Goal: Information Seeking & Learning: Learn about a topic

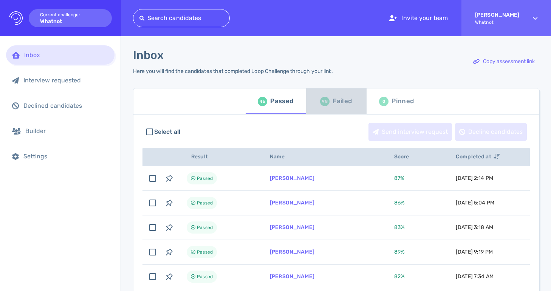
click at [337, 103] on div "Failed" at bounding box center [342, 101] width 19 height 11
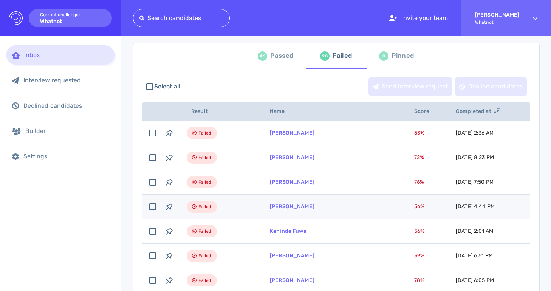
scroll to position [45, 0]
click at [289, 209] on link "[PERSON_NAME]" at bounding box center [292, 207] width 45 height 6
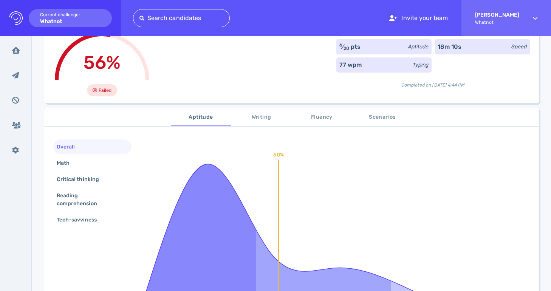
scroll to position [62, 0]
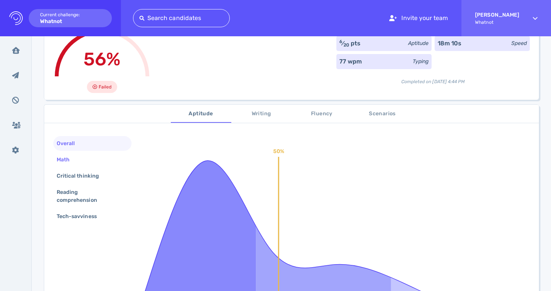
click at [95, 160] on div "Math" at bounding box center [92, 159] width 78 height 15
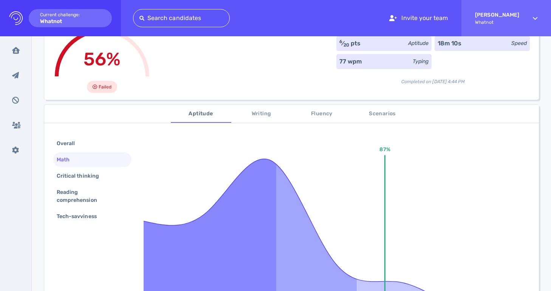
click at [100, 184] on div "Overall Math Critical thinking Reading comprehension Tech-savviness" at bounding box center [92, 180] width 78 height 89
click at [102, 179] on div "Critical thinking" at bounding box center [81, 176] width 53 height 11
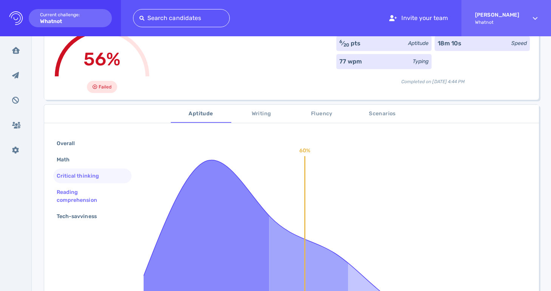
click at [101, 198] on div "Reading comprehension" at bounding box center [89, 196] width 68 height 19
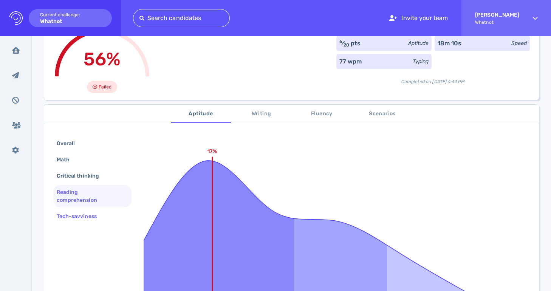
click at [102, 212] on div "Tech-savviness" at bounding box center [80, 216] width 51 height 11
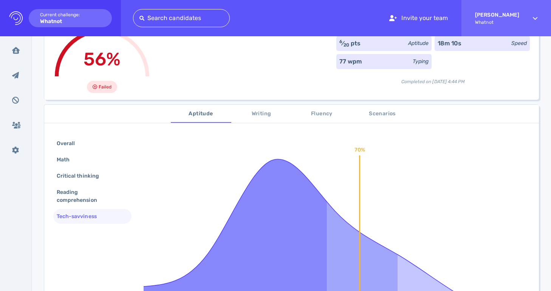
click at [254, 113] on span "Writing" at bounding box center [261, 113] width 51 height 9
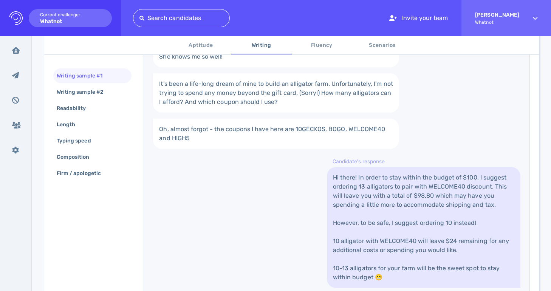
scroll to position [226, 0]
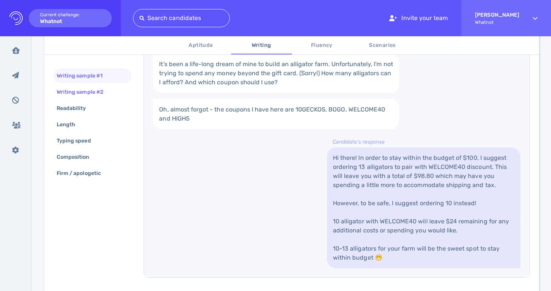
click at [99, 95] on div "Writing sample #2" at bounding box center [83, 92] width 57 height 11
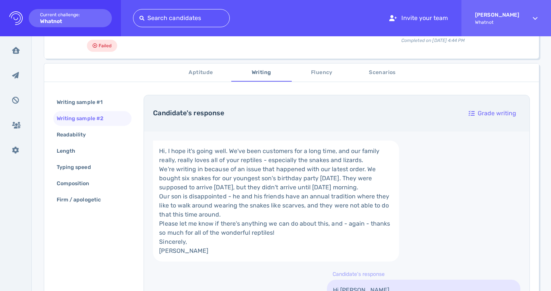
scroll to position [90, 0]
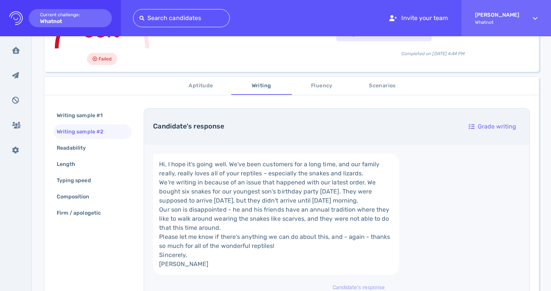
click at [377, 85] on span "Scenarios" at bounding box center [382, 85] width 51 height 9
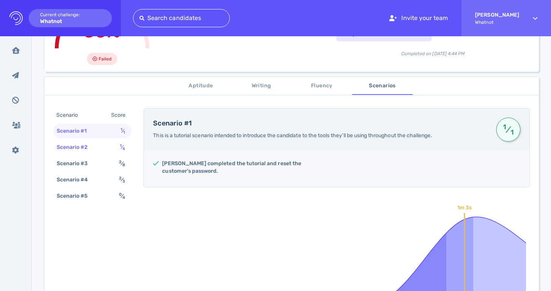
click at [112, 148] on div "Scenario #2 1 ⁄ 4" at bounding box center [92, 147] width 78 height 15
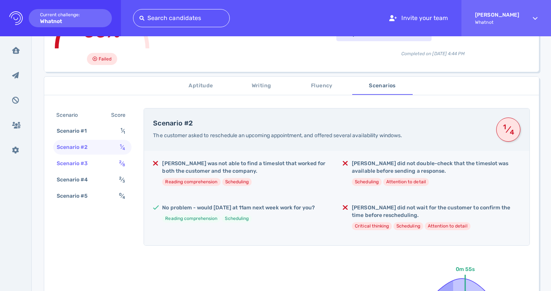
click at [115, 160] on div "Scenario #3 2 ⁄ 8" at bounding box center [92, 163] width 78 height 15
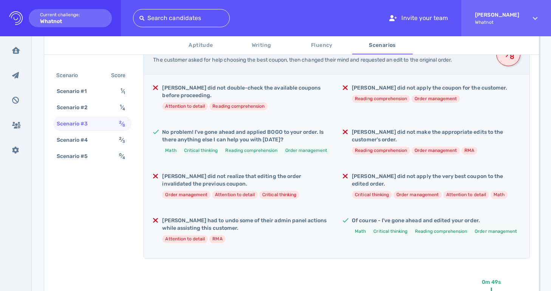
scroll to position [166, 0]
click at [120, 142] on span "2 ⁄ 3" at bounding box center [122, 140] width 6 height 6
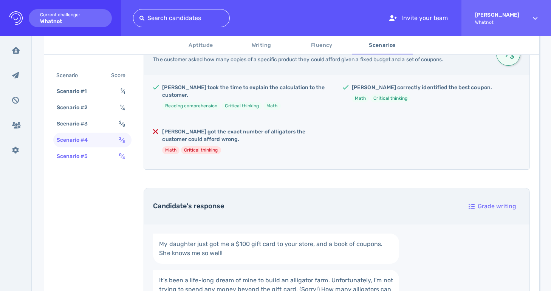
click at [114, 157] on div "Scenario #5 0 ⁄ 4" at bounding box center [92, 156] width 78 height 15
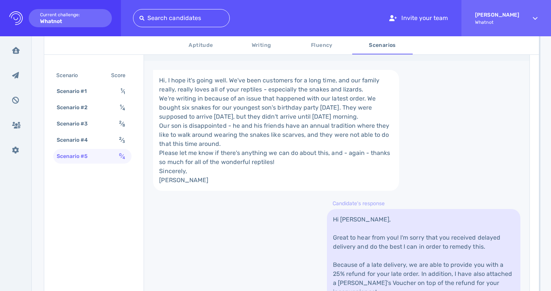
scroll to position [0, 0]
